Goal: Check status: Check status

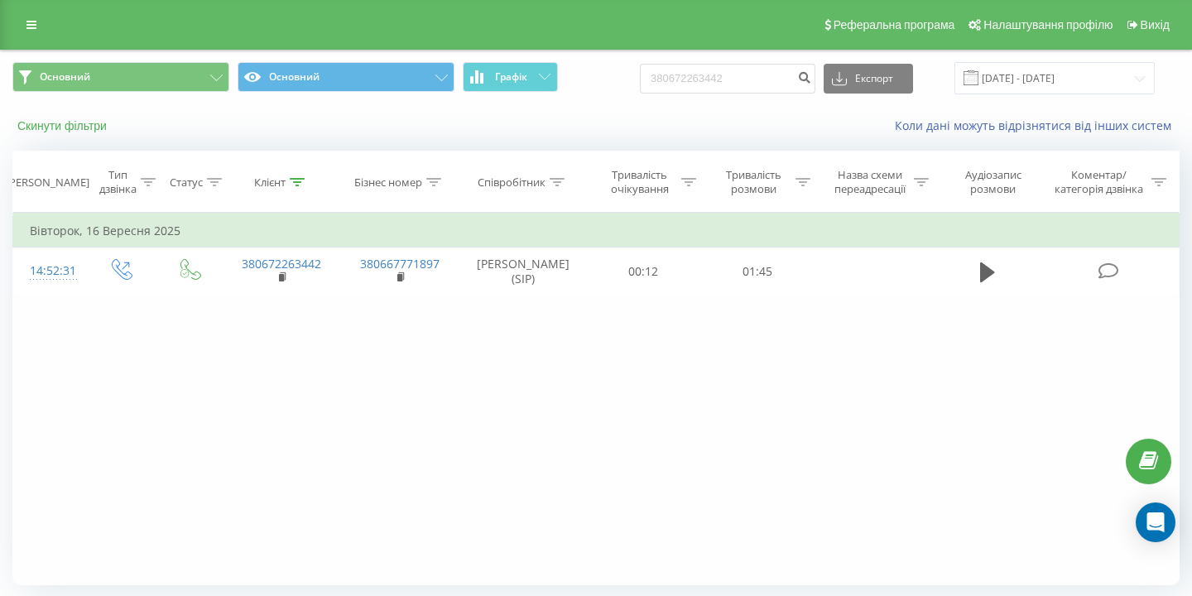
click at [72, 128] on button "Скинути фільтри" at bounding box center [63, 125] width 103 height 15
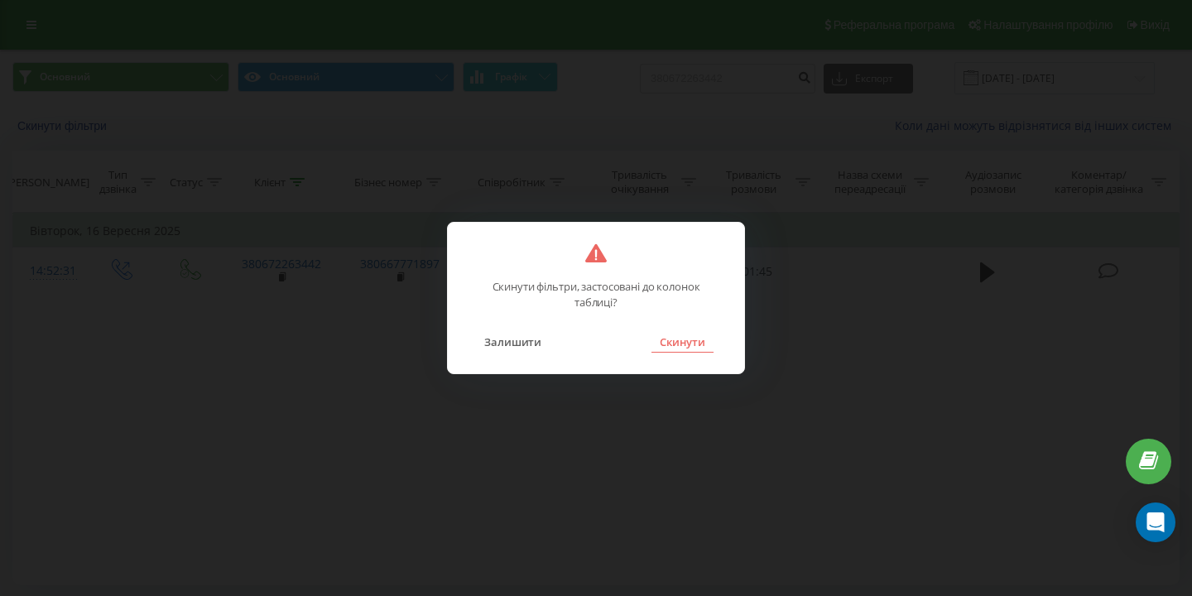
click at [677, 343] on button "Скинути" at bounding box center [682, 342] width 62 height 22
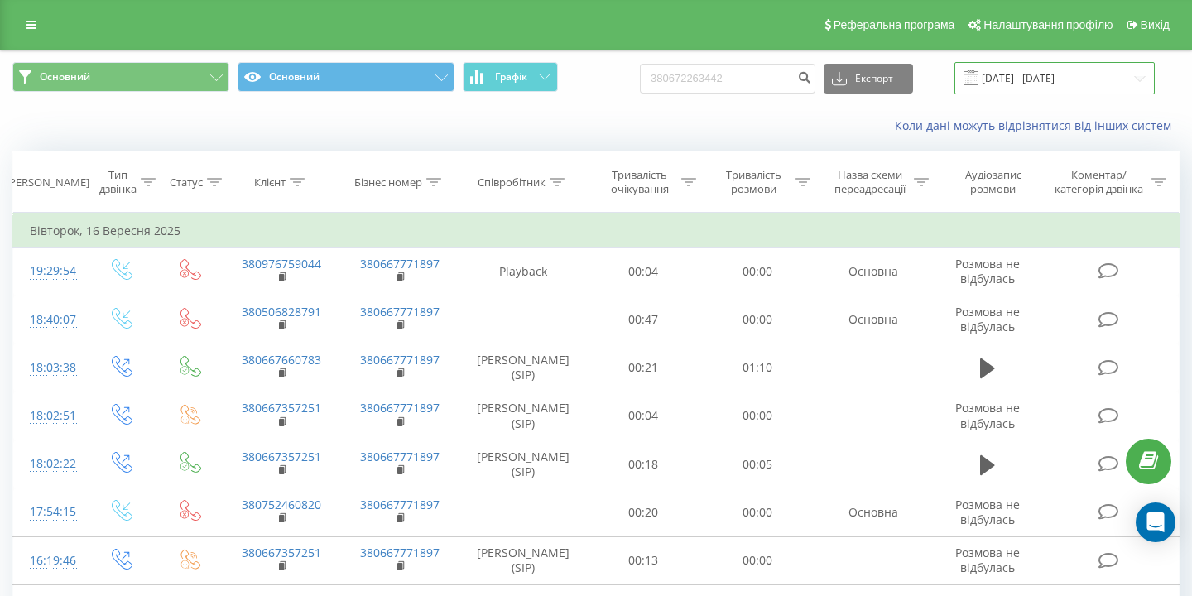
click at [1088, 83] on input "[DATE] - [DATE]" at bounding box center [1054, 78] width 200 height 32
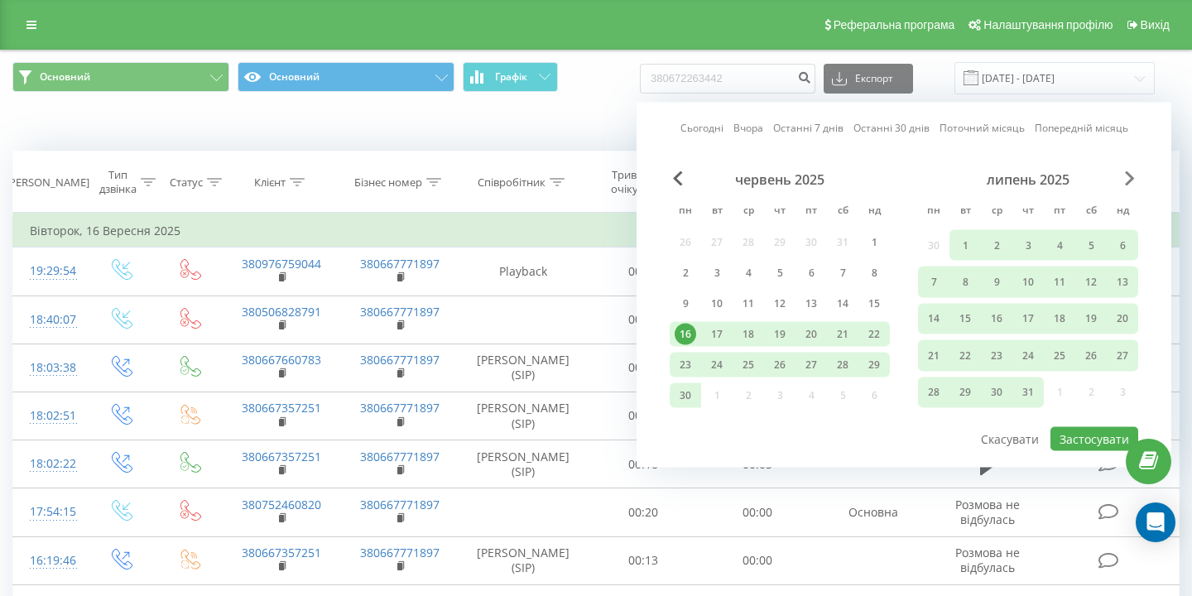
click at [1130, 177] on span "Next Month" at bounding box center [1130, 178] width 10 height 15
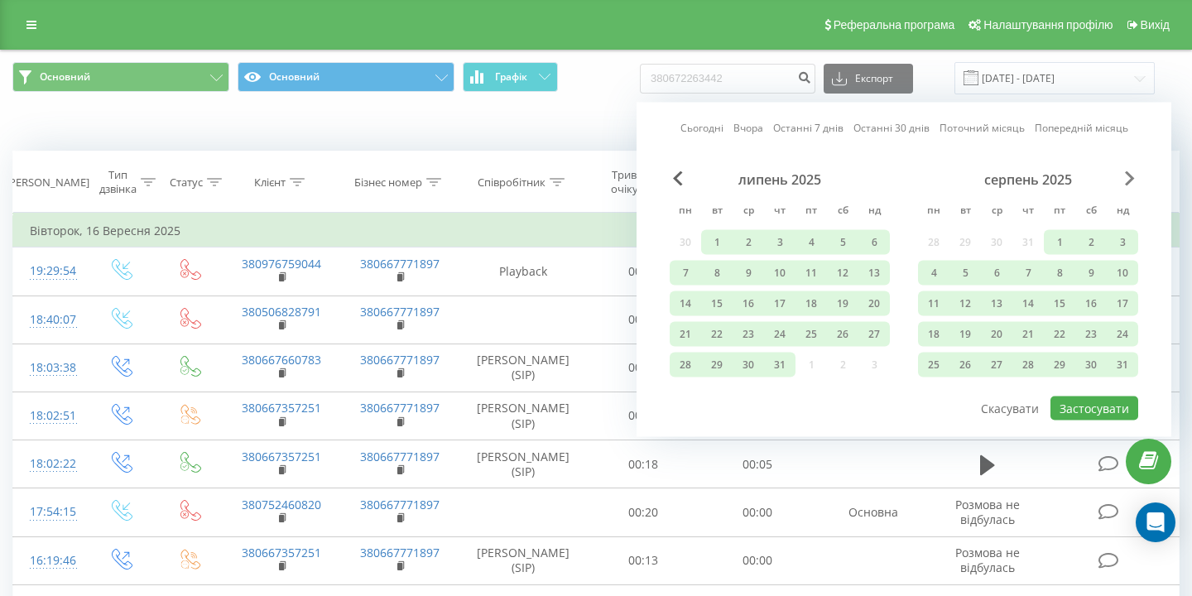
click at [1130, 177] on span "Next Month" at bounding box center [1130, 178] width 10 height 15
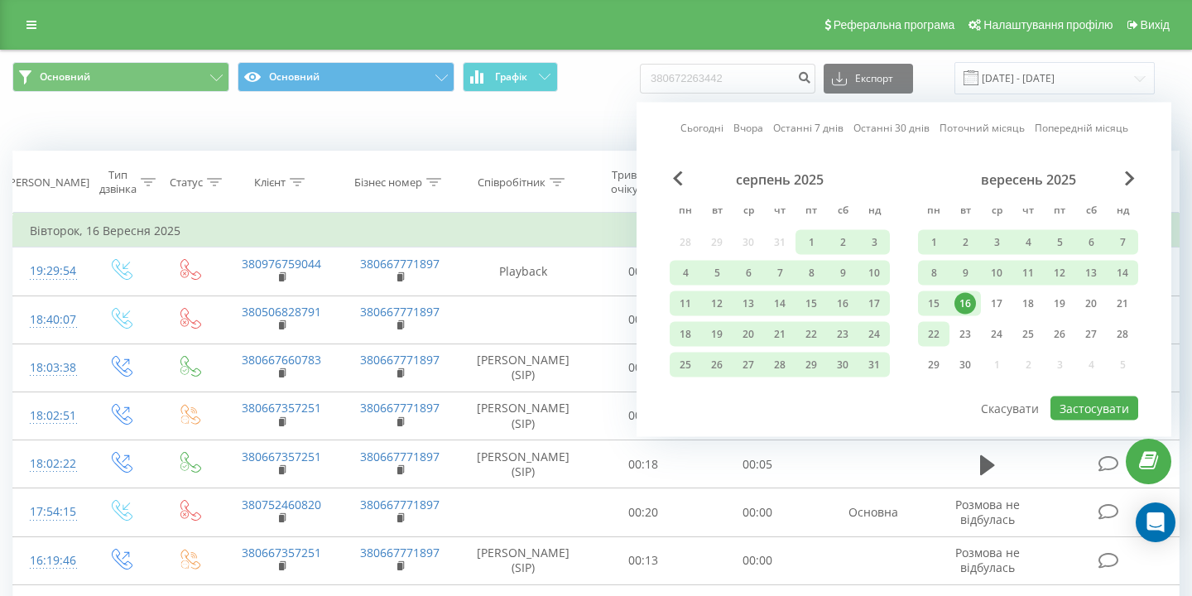
click at [944, 333] on div "22" at bounding box center [933, 334] width 31 height 25
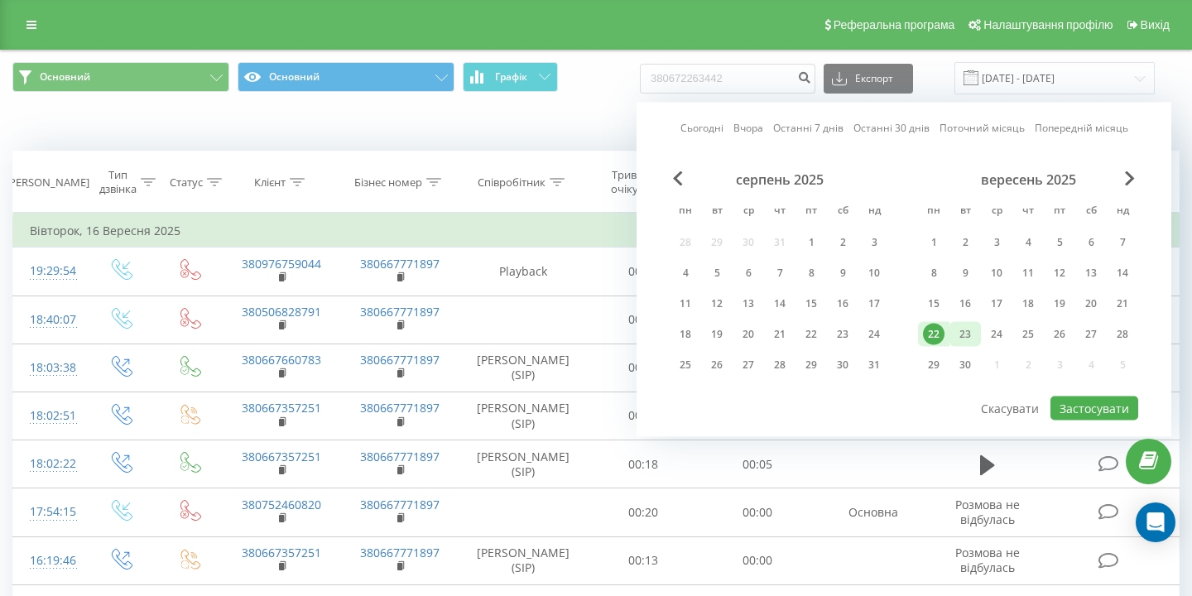
click at [954, 333] on div "23" at bounding box center [965, 335] width 22 height 22
click at [1092, 411] on button "Застосувати" at bounding box center [1094, 408] width 88 height 24
type input "[DATE] - [DATE]"
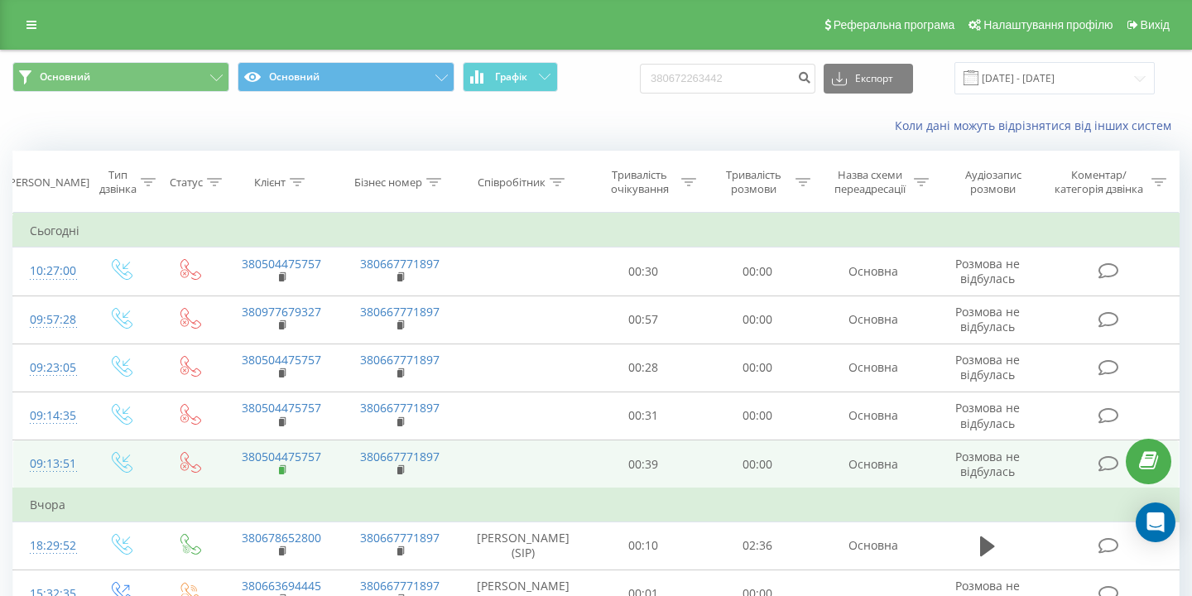
click at [286, 471] on icon at bounding box center [284, 468] width 6 height 7
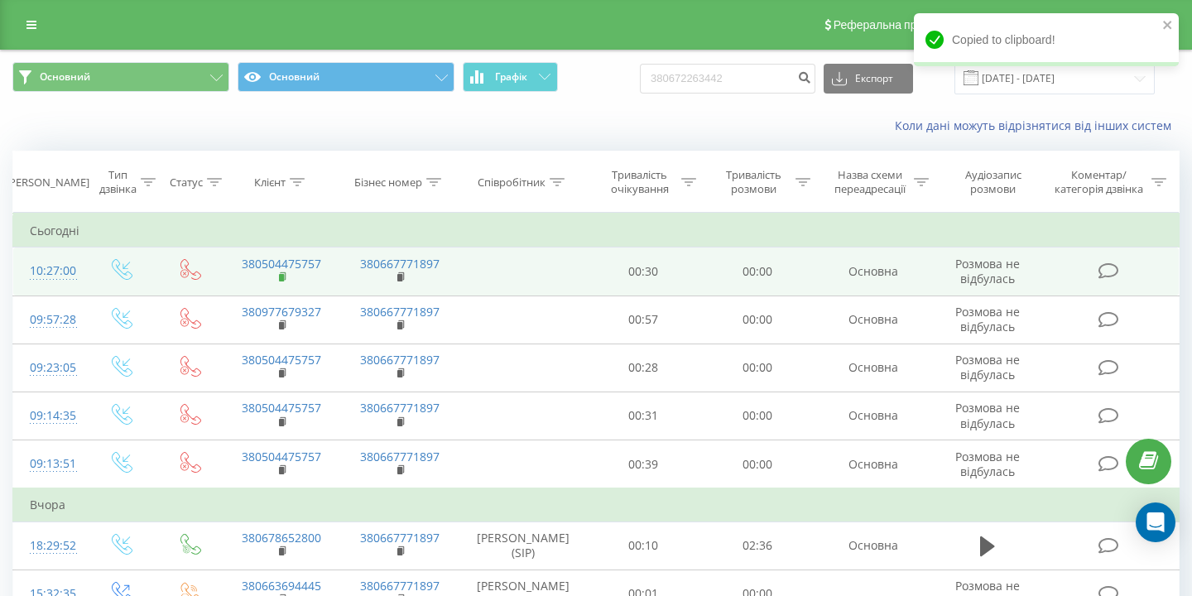
click at [283, 277] on rect at bounding box center [281, 277] width 5 height 7
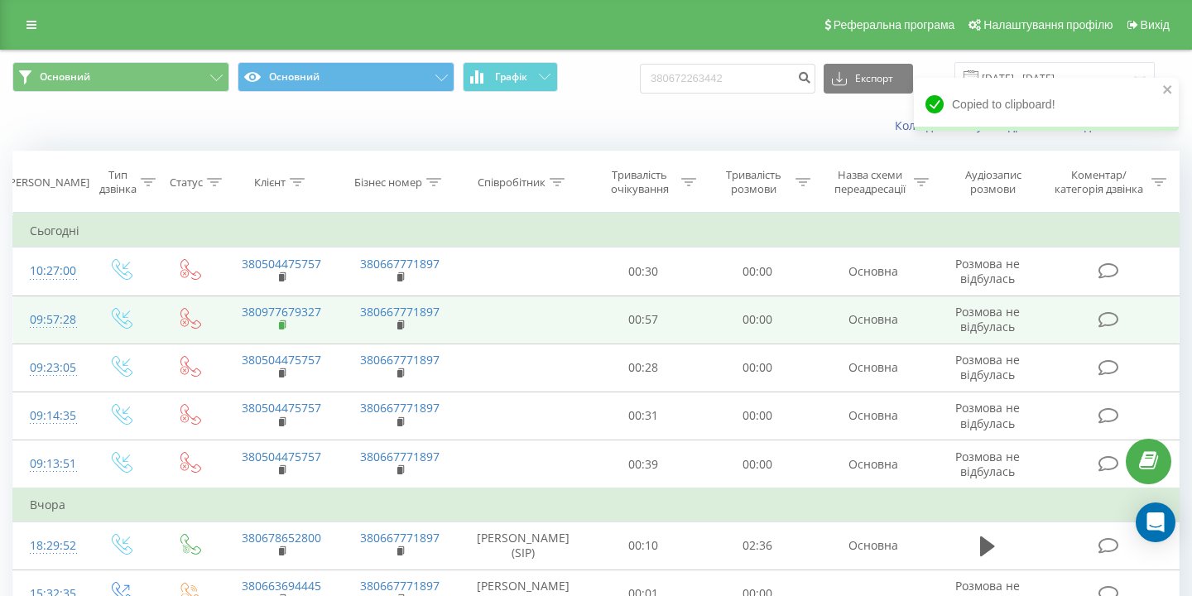
click at [285, 323] on icon at bounding box center [283, 325] width 9 height 12
